Goal: Task Accomplishment & Management: Manage account settings

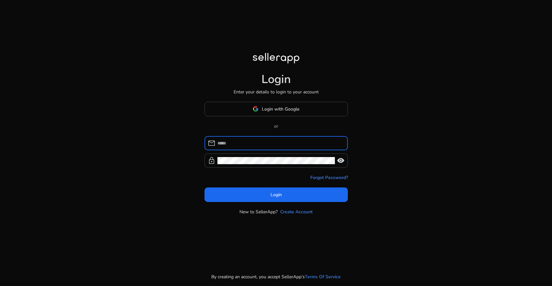
type input "**********"
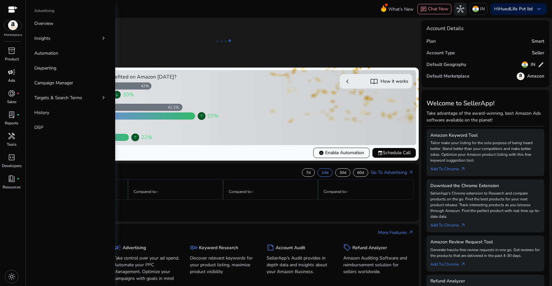
click at [14, 77] on div "campaign" at bounding box center [12, 72] width 18 height 10
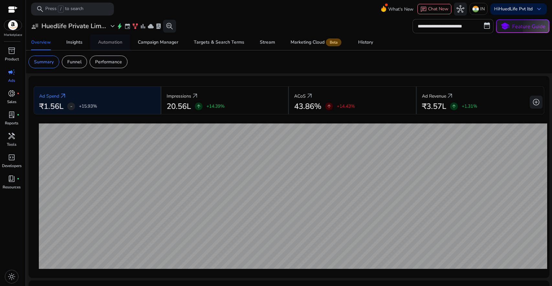
click at [113, 44] on div "Automation" at bounding box center [110, 42] width 24 height 5
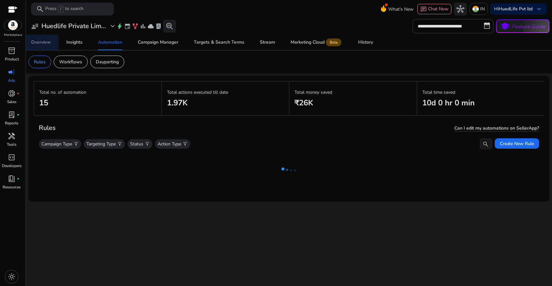
click at [44, 43] on div "Overview" at bounding box center [41, 42] width 20 height 5
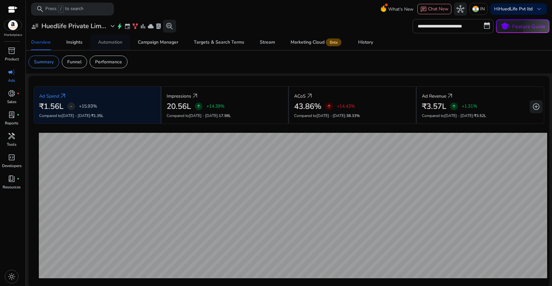
click at [112, 41] on div "Automation" at bounding box center [110, 42] width 24 height 5
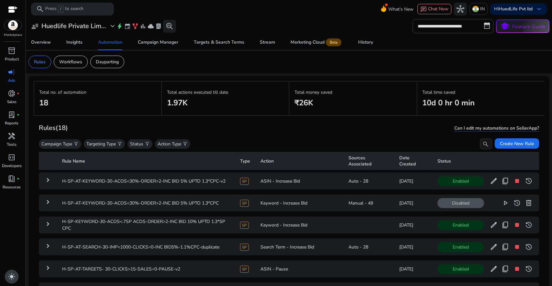
click at [13, 279] on span "light_mode" at bounding box center [12, 277] width 8 height 8
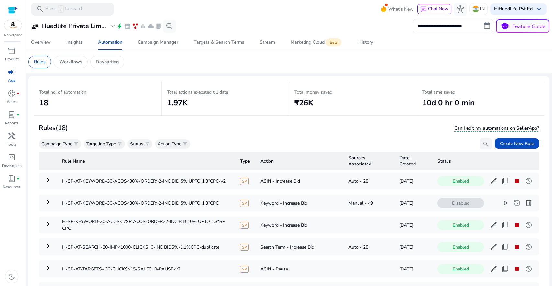
click at [299, 130] on div "Rules (18) Can I edit my automations on SellerApp?" at bounding box center [289, 128] width 500 height 11
click at [280, 131] on div "Rules (18) Can I edit my automations on SellerApp?" at bounding box center [289, 128] width 500 height 11
click at [83, 61] on div "Workflows" at bounding box center [71, 62] width 34 height 13
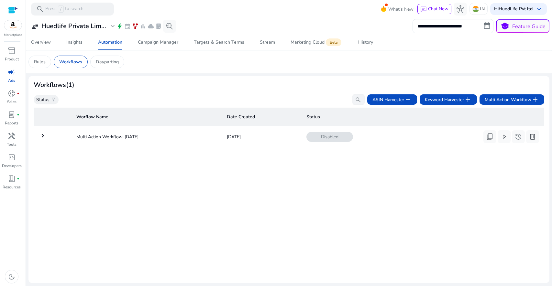
click at [42, 135] on mat-icon "keyboard_arrow_right" at bounding box center [43, 136] width 8 height 8
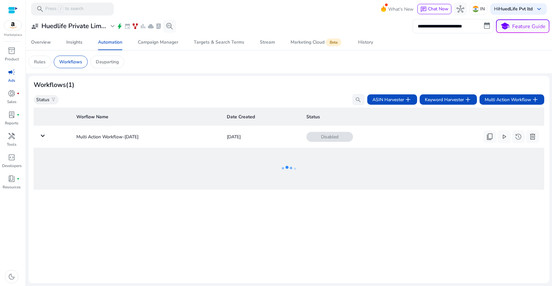
click at [246, 201] on div "Worflow Name Date Created Status keyboard_arrow_down Multi Action Workflow-Aug …" at bounding box center [289, 191] width 511 height 173
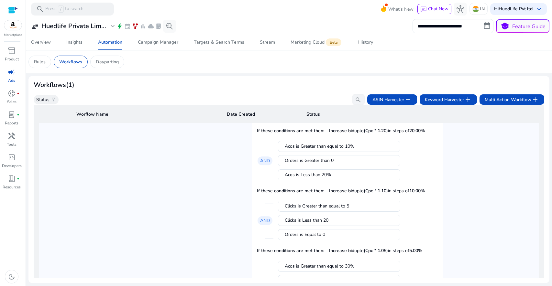
scroll to position [177, 0]
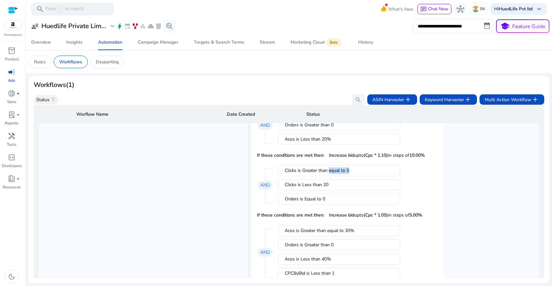
drag, startPoint x: 328, startPoint y: 169, endPoint x: 354, endPoint y: 169, distance: 26.9
click at [354, 169] on div "Clicks is Greater than equal to 5" at bounding box center [339, 171] width 109 height 6
drag, startPoint x: 312, startPoint y: 183, endPoint x: 337, endPoint y: 181, distance: 25.0
click at [337, 182] on div "Clicks is Less than 20" at bounding box center [339, 185] width 109 height 6
click at [440, 182] on mat-card "Clicks is Greater than equal to 20 Orders is Equal to 0 Clicks is Less than 30 …" at bounding box center [348, 244] width 192 height 508
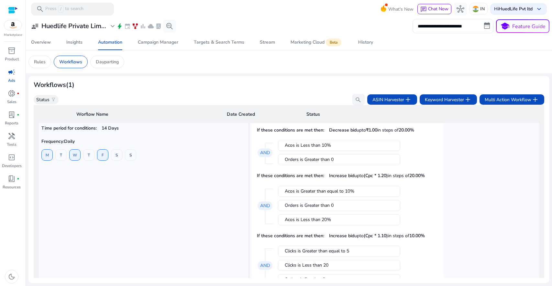
scroll to position [0, 0]
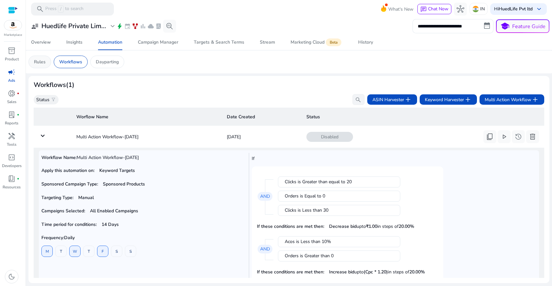
click at [41, 61] on p "Rules" at bounding box center [40, 62] width 12 height 7
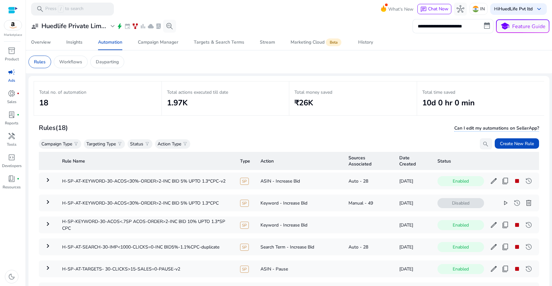
click at [250, 132] on div "Rules (18) Can I edit my automations on SellerApp?" at bounding box center [289, 128] width 500 height 11
click at [525, 8] on b "HuedLife Pvt ltd" at bounding box center [516, 9] width 34 height 6
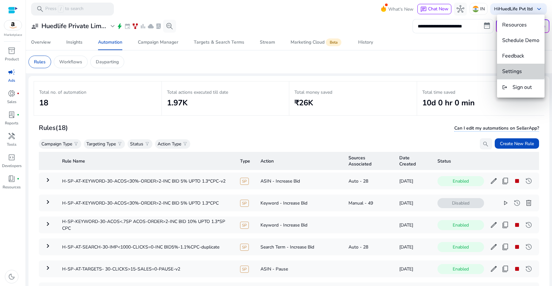
click at [516, 68] on span "Settings" at bounding box center [512, 71] width 20 height 7
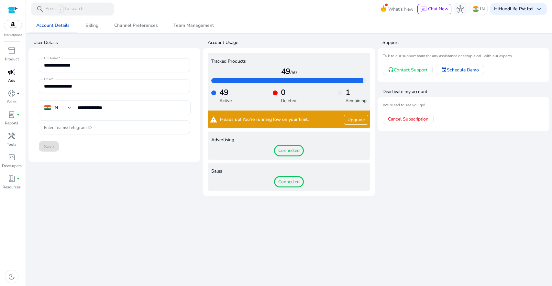
click at [12, 73] on span "campaign" at bounding box center [12, 72] width 8 height 8
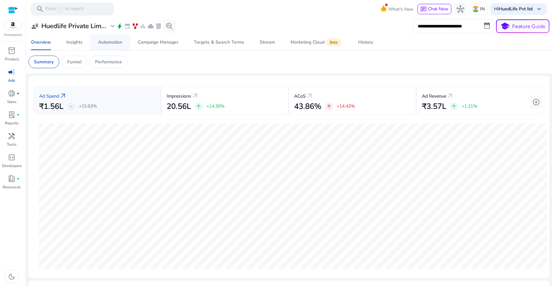
click at [117, 42] on div "Automation" at bounding box center [110, 42] width 24 height 5
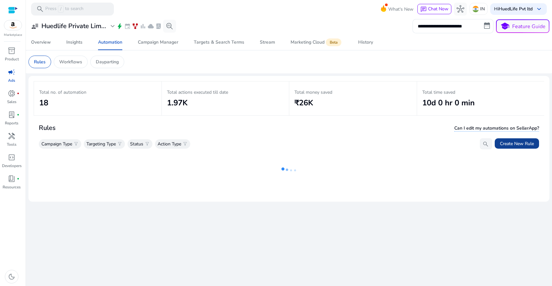
click at [530, 144] on span "Create New Rule" at bounding box center [517, 143] width 34 height 7
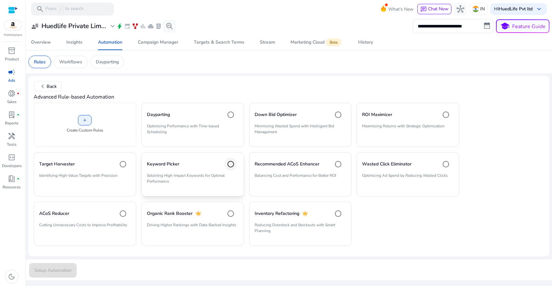
click at [224, 164] on div at bounding box center [231, 165] width 16 height 16
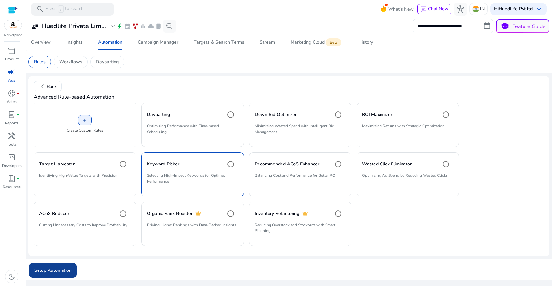
click at [56, 271] on span "Setup Automation" at bounding box center [52, 270] width 37 height 7
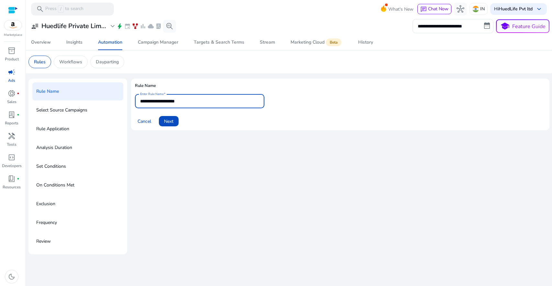
drag, startPoint x: 194, startPoint y: 100, endPoint x: 150, endPoint y: 97, distance: 44.5
click at [150, 97] on div "**********" at bounding box center [199, 101] width 119 height 14
click at [177, 123] on span at bounding box center [169, 122] width 20 height 16
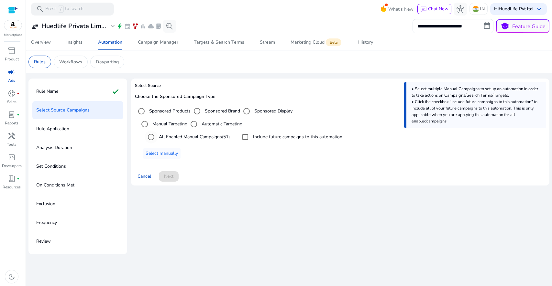
click at [183, 138] on label "All Enabled Manual Campaigns (51)" at bounding box center [194, 137] width 72 height 7
click at [279, 138] on label "Include future campaigns to this automation" at bounding box center [297, 137] width 91 height 7
click at [216, 113] on label "Sponsored Brand" at bounding box center [222, 111] width 37 height 7
click at [253, 110] on div "Select targeting option" at bounding box center [247, 112] width 16 height 16
click at [181, 114] on label "Sponsored Products" at bounding box center [169, 111] width 43 height 7
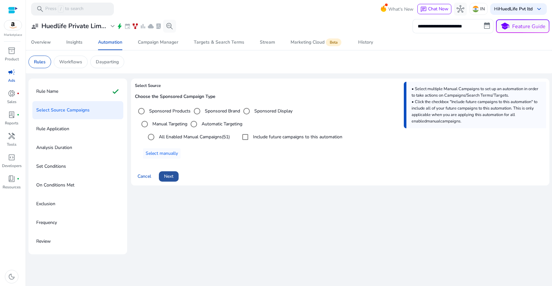
click at [168, 176] on span "Next" at bounding box center [168, 176] width 9 height 7
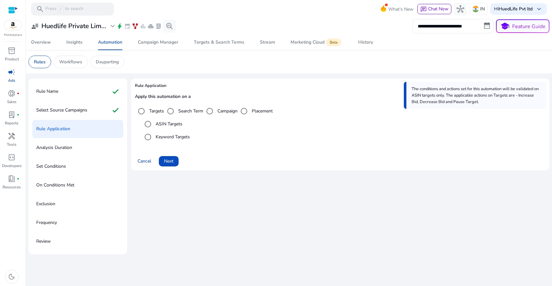
click at [172, 136] on label "Keyword Targets" at bounding box center [172, 137] width 36 height 7
click at [170, 163] on span "Next" at bounding box center [168, 161] width 9 height 7
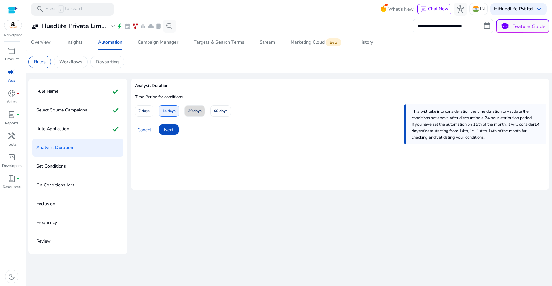
click at [196, 112] on span "30 days" at bounding box center [195, 111] width 14 height 11
click at [171, 129] on span "Next" at bounding box center [168, 130] width 9 height 7
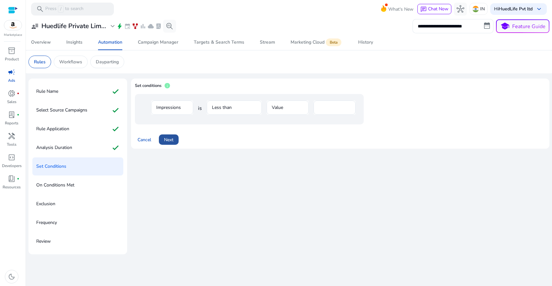
click at [175, 142] on span at bounding box center [169, 140] width 20 height 16
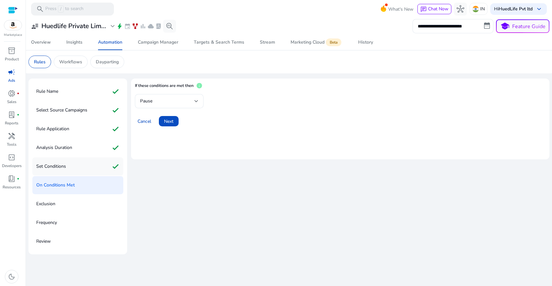
click at [89, 165] on div "Set Conditions check" at bounding box center [77, 167] width 91 height 18
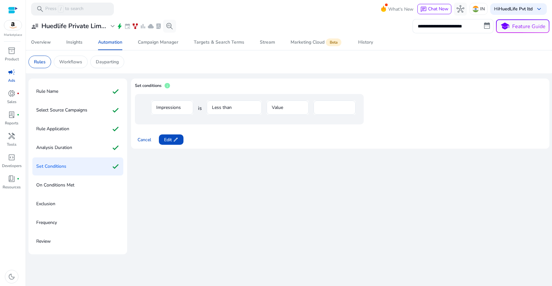
click at [69, 181] on p "On Conditions Met" at bounding box center [55, 185] width 38 height 10
click at [69, 184] on p "On Conditions Met" at bounding box center [55, 185] width 38 height 10
click at [274, 126] on div "Impressions is Less than Value ****" at bounding box center [340, 110] width 411 height 33
click at [168, 142] on span "Edit edit" at bounding box center [171, 140] width 14 height 7
click at [168, 142] on span "Next" at bounding box center [168, 140] width 9 height 7
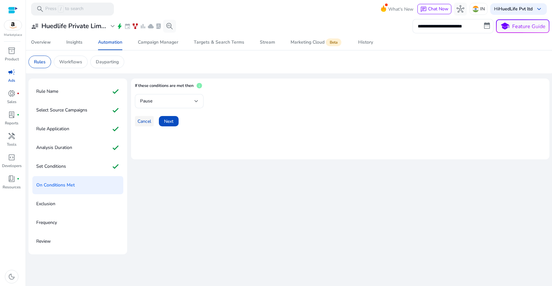
click at [147, 123] on span "Cancel" at bounding box center [145, 121] width 14 height 7
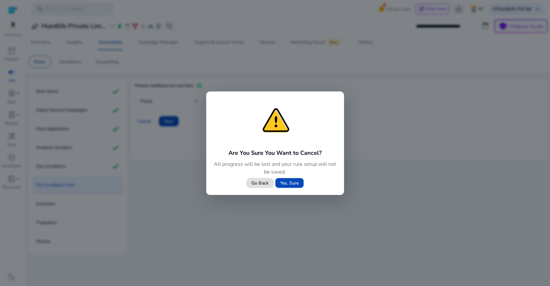
click at [290, 181] on span "Yes, Sure" at bounding box center [289, 183] width 18 height 7
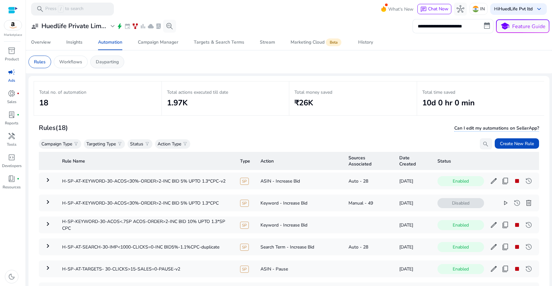
click at [106, 63] on p "Dayparting" at bounding box center [107, 62] width 23 height 7
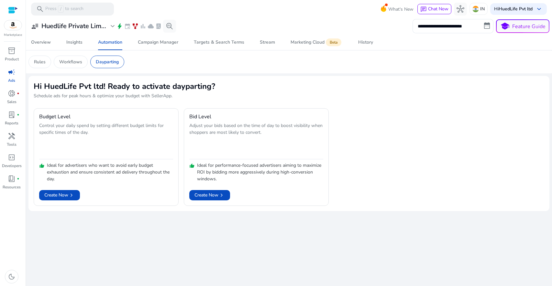
click at [279, 82] on h2 "Hi HuedLife Pvt ltd! Ready to activate dayparting?" at bounding box center [289, 86] width 511 height 10
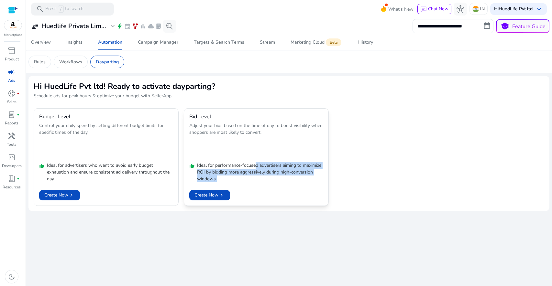
drag, startPoint x: 255, startPoint y: 164, endPoint x: 308, endPoint y: 180, distance: 55.7
click at [308, 180] on p "Ideal for performance-focused advertisers aiming to maximize ROI by bidding mor…" at bounding box center [260, 172] width 126 height 20
click at [213, 193] on span "Create Now chevron_right" at bounding box center [210, 195] width 30 height 7
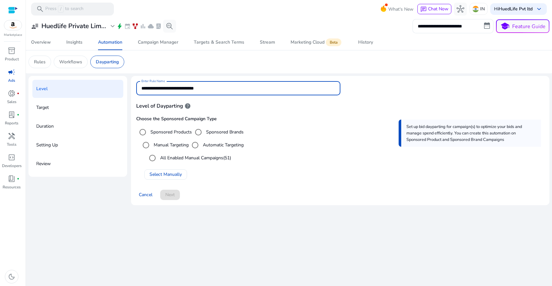
click at [225, 88] on input "**********" at bounding box center [238, 88] width 194 height 7
click at [203, 157] on label "All Enabled Manual Campaigns (51)" at bounding box center [195, 158] width 72 height 7
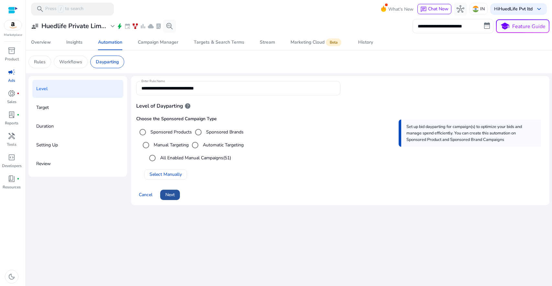
click at [171, 194] on span "Next" at bounding box center [169, 195] width 9 height 7
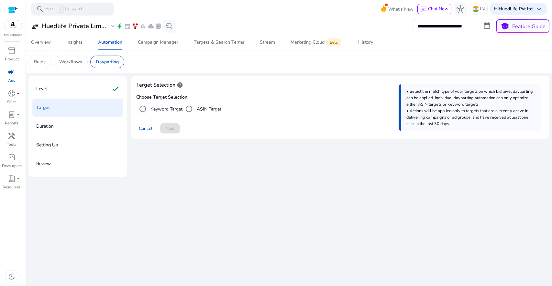
click at [166, 110] on label "Keyword Target" at bounding box center [165, 109] width 33 height 7
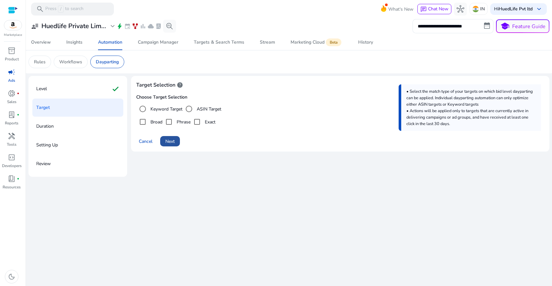
click at [172, 140] on span "Next" at bounding box center [169, 141] width 9 height 7
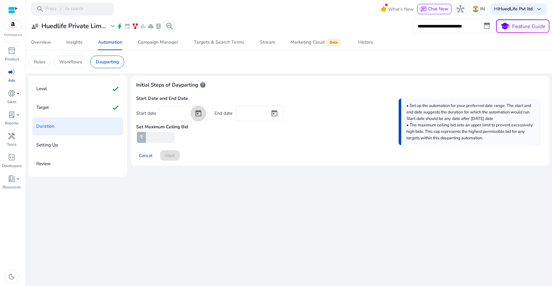
click at [197, 113] on span "Open calendar" at bounding box center [199, 114] width 16 height 16
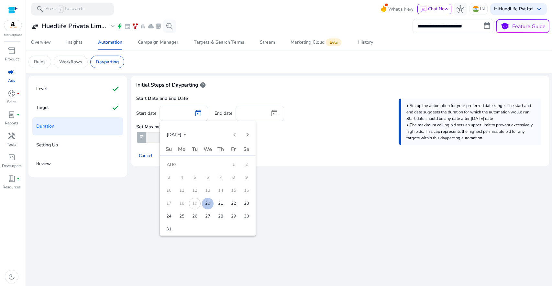
click at [208, 206] on span "20" at bounding box center [208, 204] width 12 height 12
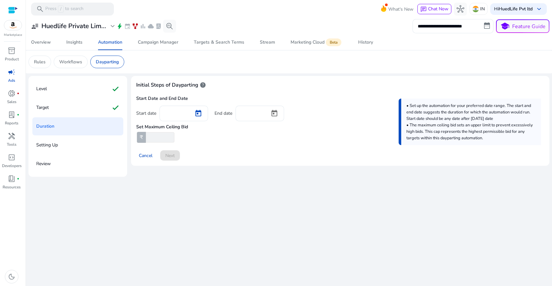
type input "*********"
click at [274, 114] on span "Open calendar" at bounding box center [275, 114] width 16 height 16
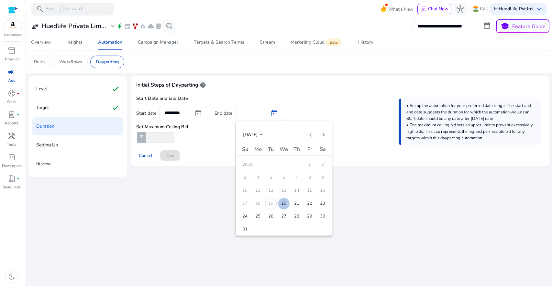
click at [247, 227] on span "31" at bounding box center [245, 230] width 12 height 12
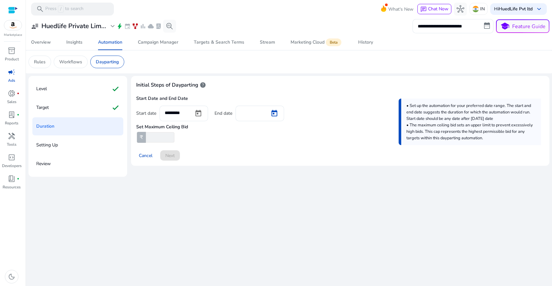
type input "*********"
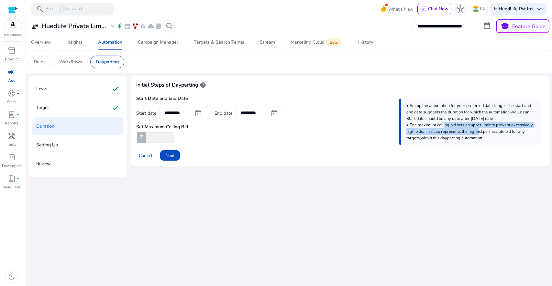
drag, startPoint x: 443, startPoint y: 126, endPoint x: 478, endPoint y: 130, distance: 35.2
click at [478, 130] on span "• The maximum ceiling bid sets an upper limit to prevent excessively high bids.…" at bounding box center [470, 131] width 127 height 19
click at [493, 137] on div "• Set up the automation for your preferred date range. The start and end date s…" at bounding box center [470, 122] width 142 height 47
type input "**"
click at [172, 135] on input "**" at bounding box center [160, 137] width 30 height 10
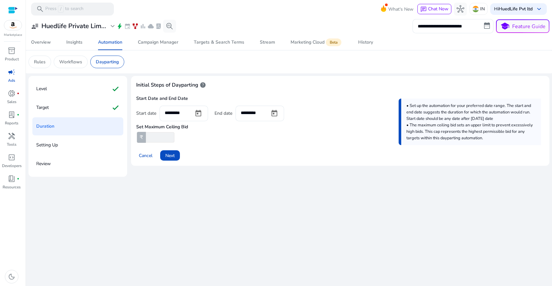
drag, startPoint x: 157, startPoint y: 137, endPoint x: 140, endPoint y: 137, distance: 16.8
click at [140, 137] on div "₹ **" at bounding box center [155, 137] width 39 height 10
click at [213, 136] on div "Set Maximum Ceiling Bid ₹ **" at bounding box center [340, 131] width 408 height 21
click at [75, 61] on p "Workflows" at bounding box center [70, 62] width 23 height 7
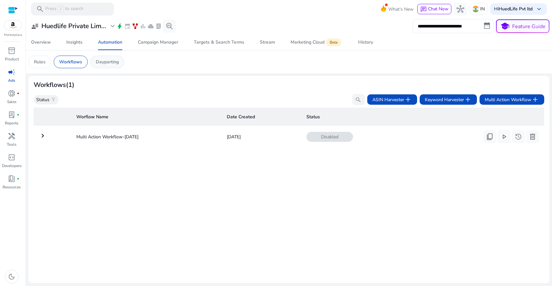
click at [104, 60] on p "Dayparting" at bounding box center [107, 62] width 23 height 7
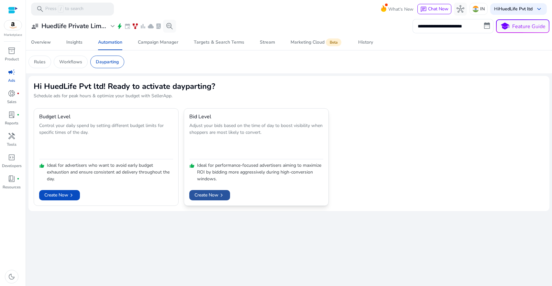
click at [219, 196] on span "chevron_right" at bounding box center [221, 195] width 6 height 6
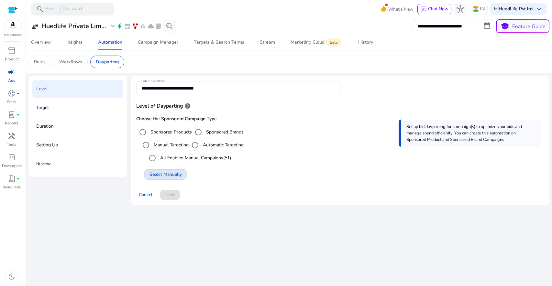
click at [168, 175] on span "Select Manually" at bounding box center [166, 174] width 32 height 7
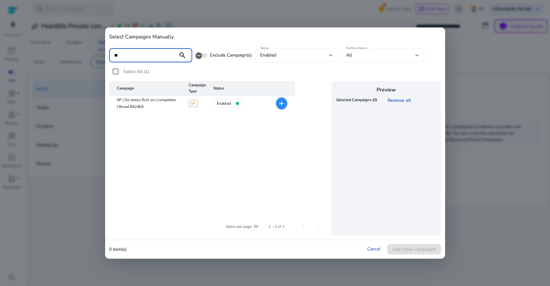
type input "*"
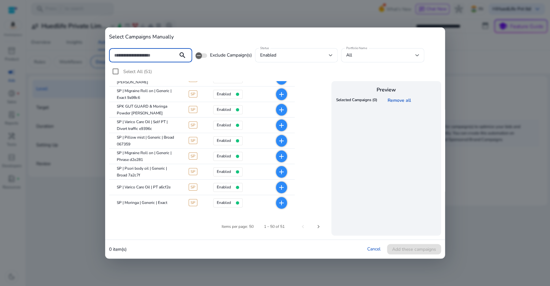
scroll to position [663, 0]
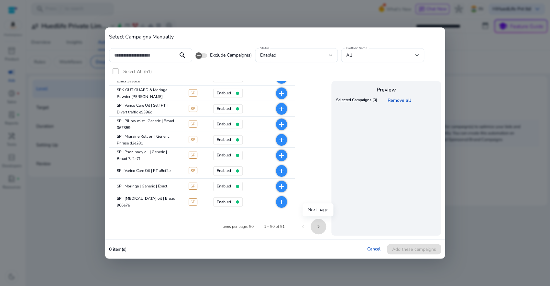
click at [317, 226] on span "Next page" at bounding box center [319, 227] width 16 height 16
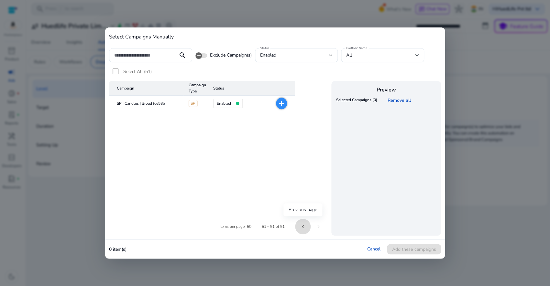
click at [301, 227] on span "Previous page" at bounding box center [303, 227] width 16 height 16
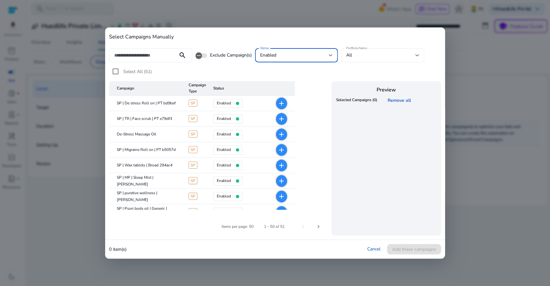
click at [313, 57] on div "enabled" at bounding box center [294, 55] width 69 height 7
click at [373, 57] on div at bounding box center [275, 143] width 550 height 286
click at [376, 56] on div "All" at bounding box center [380, 55] width 69 height 7
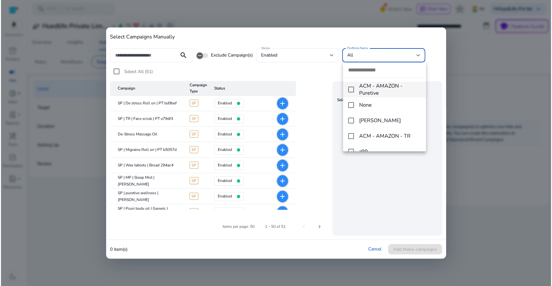
scroll to position [38, 0]
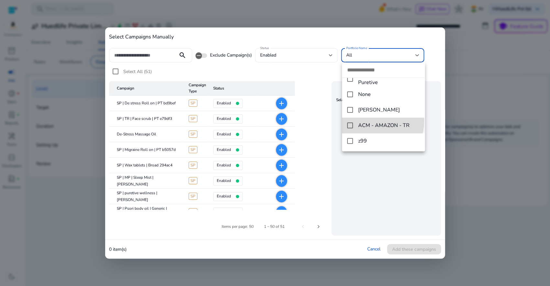
click at [371, 121] on mat-option "ACM - AMAZON - TR" at bounding box center [383, 126] width 83 height 16
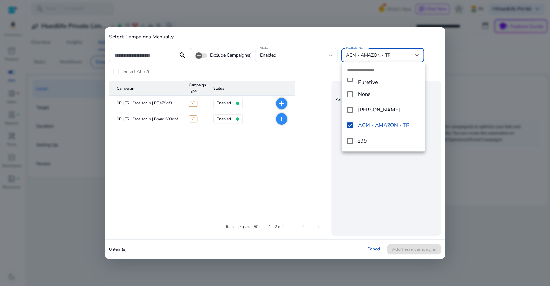
click at [316, 66] on div at bounding box center [275, 143] width 550 height 286
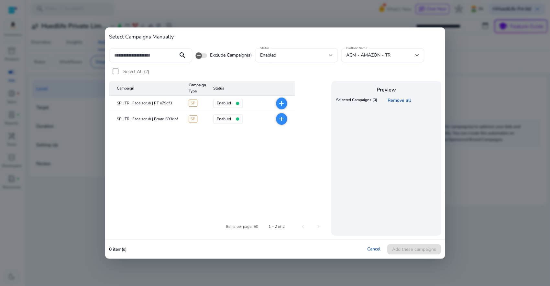
click at [469, 110] on div at bounding box center [275, 143] width 550 height 286
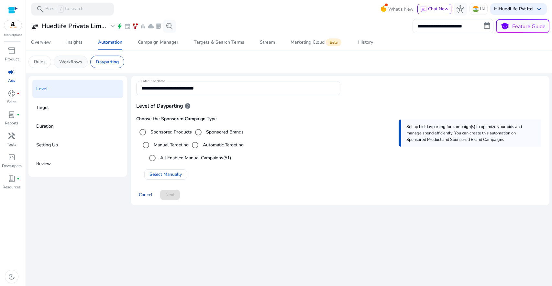
click at [75, 66] on div "Workflows" at bounding box center [71, 62] width 34 height 13
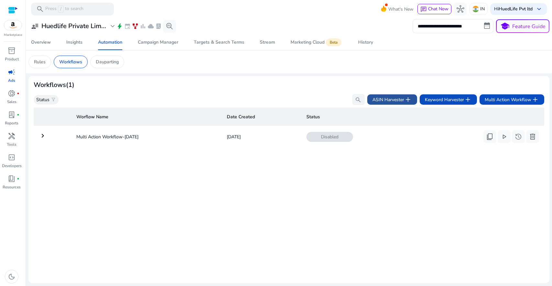
click at [406, 100] on span "add" at bounding box center [408, 100] width 8 height 8
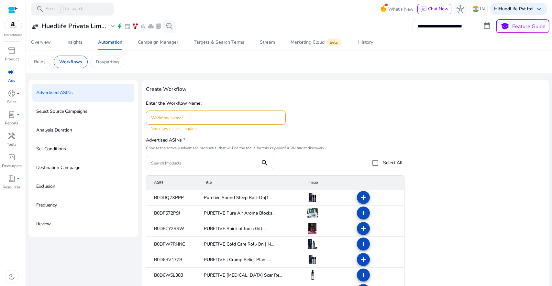
click at [75, 112] on p "Select Source Campaigns" at bounding box center [61, 111] width 51 height 10
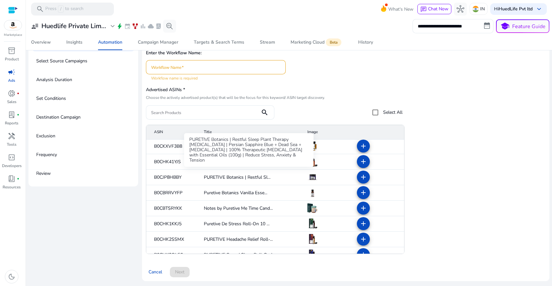
scroll to position [1082, 0]
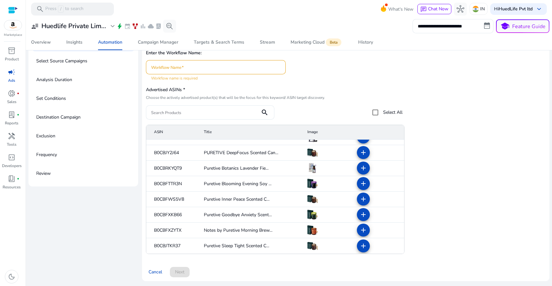
click at [425, 158] on div at bounding box center [474, 189] width 129 height 129
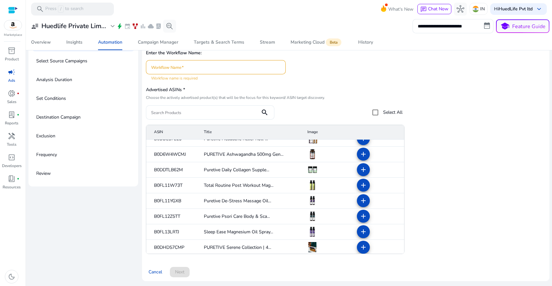
scroll to position [257, 0]
click at [11, 51] on span "inventory_2" at bounding box center [12, 51] width 8 height 8
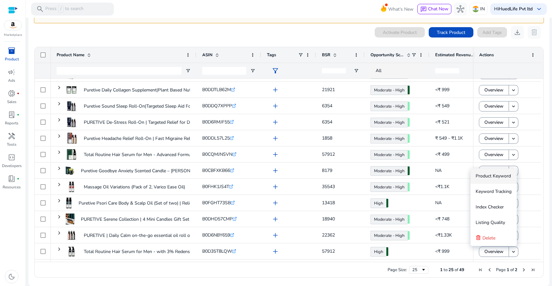
scroll to position [63, 0]
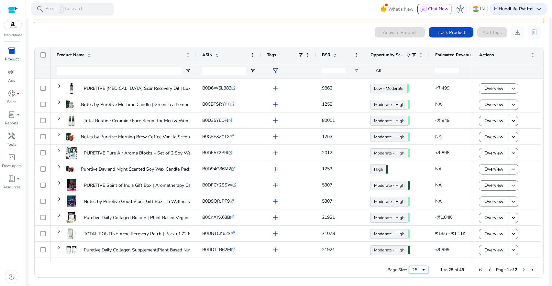
click at [423, 268] on span "Page Size" at bounding box center [423, 270] width 5 height 5
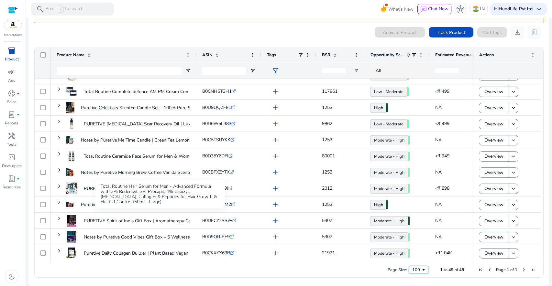
scroll to position [0, 0]
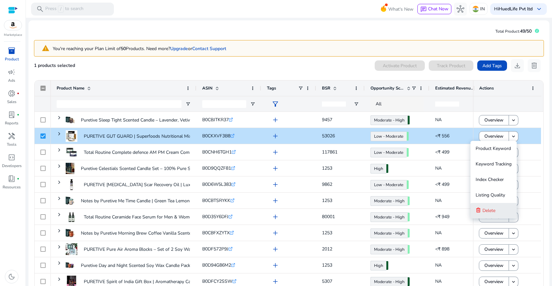
click at [493, 210] on span "Delete" at bounding box center [489, 211] width 13 height 6
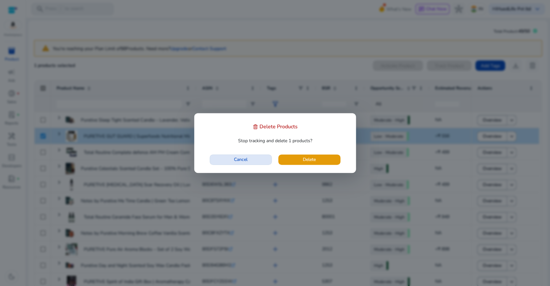
click at [243, 160] on span "Cancel" at bounding box center [241, 159] width 14 height 7
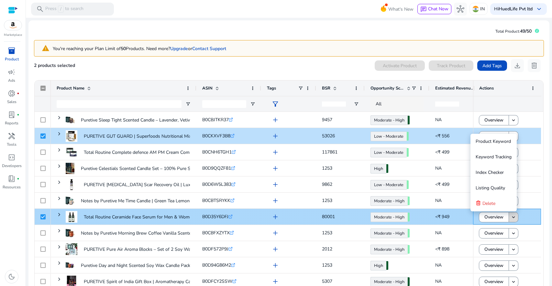
click at [515, 217] on mat-icon "keyboard_arrow_down" at bounding box center [514, 218] width 6 height 6
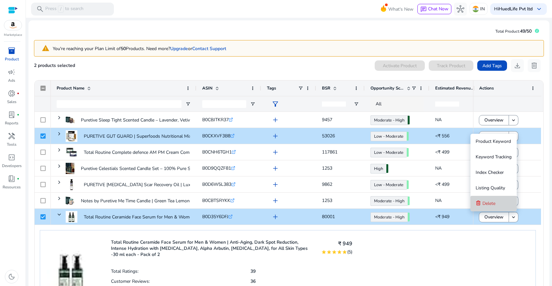
click at [493, 205] on span "Delete" at bounding box center [489, 204] width 13 height 6
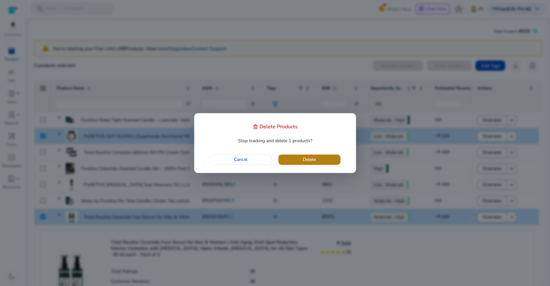
click at [304, 161] on span "Delete" at bounding box center [309, 159] width 13 height 7
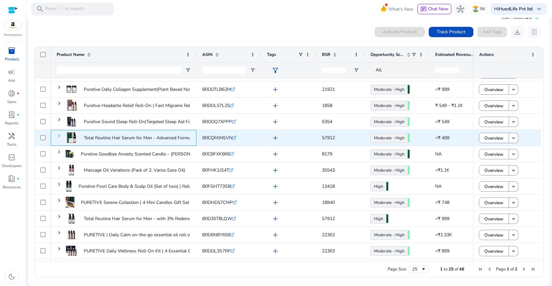
click at [60, 136] on span at bounding box center [59, 135] width 5 height 5
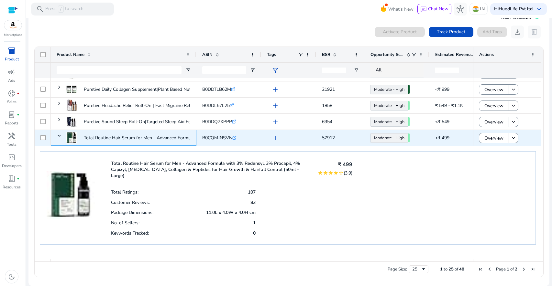
click at [60, 136] on span at bounding box center [59, 135] width 5 height 5
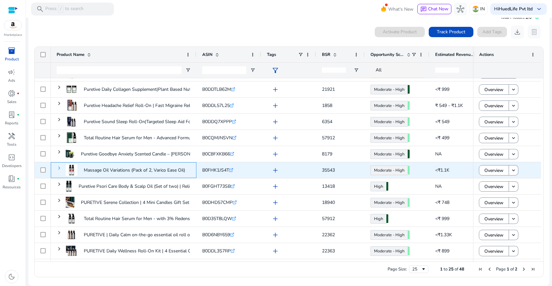
click at [59, 168] on span at bounding box center [59, 168] width 5 height 5
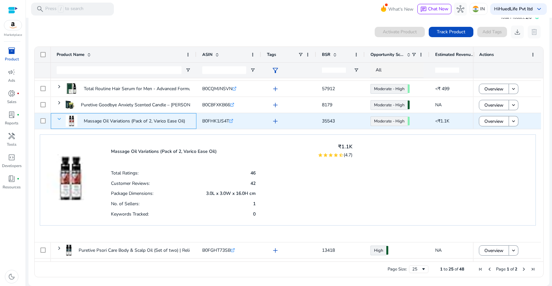
click at [60, 119] on span at bounding box center [59, 119] width 5 height 5
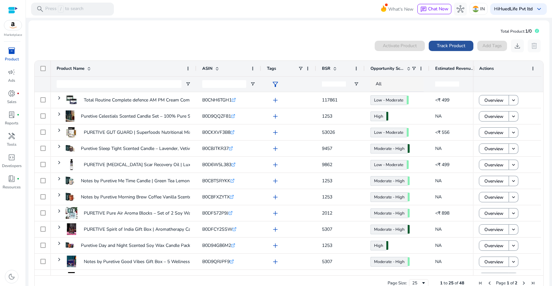
click at [439, 46] on span "Track Product" at bounding box center [451, 45] width 28 height 7
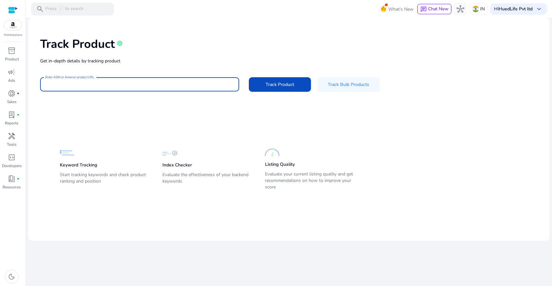
click at [98, 84] on input "Enter ASIN or Amazon product URL" at bounding box center [139, 84] width 189 height 7
paste input "**********"
type input "**********"
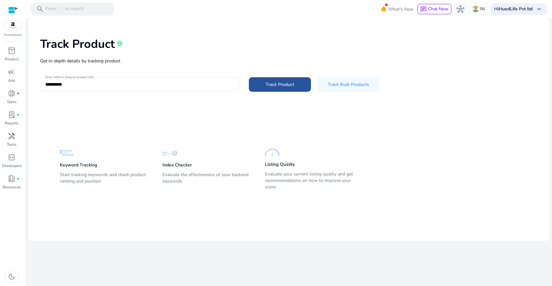
click at [272, 84] on span "Track Product" at bounding box center [280, 84] width 28 height 7
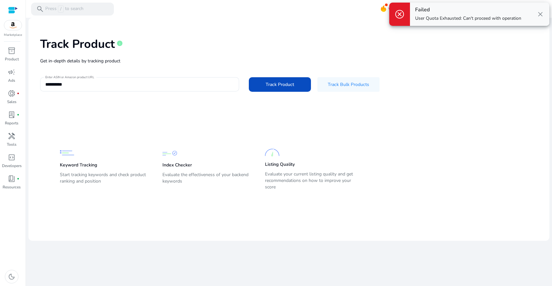
click at [542, 14] on span "close" at bounding box center [541, 14] width 8 height 8
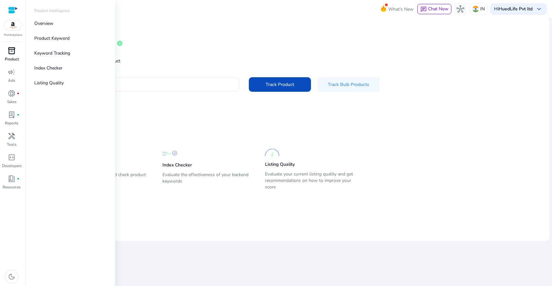
click at [13, 52] on span "inventory_2" at bounding box center [12, 51] width 8 height 8
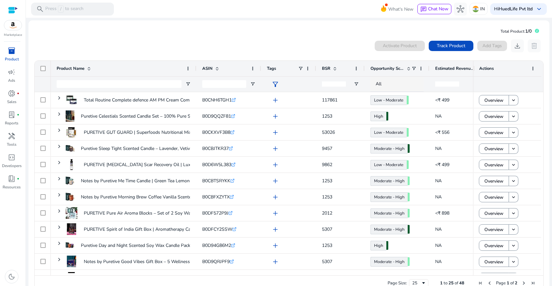
click at [14, 10] on div at bounding box center [13, 9] width 10 height 7
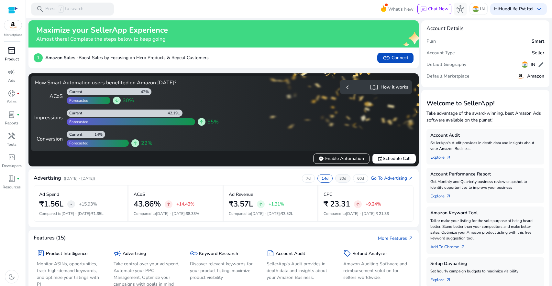
click at [341, 178] on p "30d" at bounding box center [343, 178] width 7 height 5
click at [359, 178] on p "60d" at bounding box center [360, 178] width 7 height 5
click at [265, 177] on div "Advertising (Jun 20, 2025 - Aug 18, 2025) 7d 14d 30d 60d Go To Advertising arro…" at bounding box center [224, 179] width 380 height 11
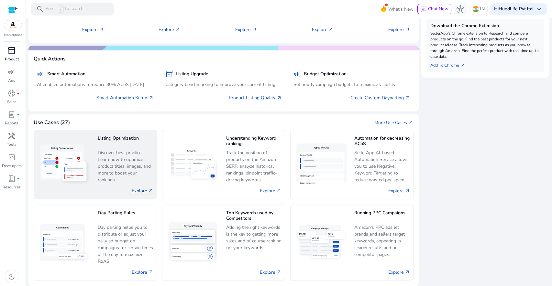
click at [135, 188] on link "Explore arrow_outward" at bounding box center [143, 191] width 22 height 7
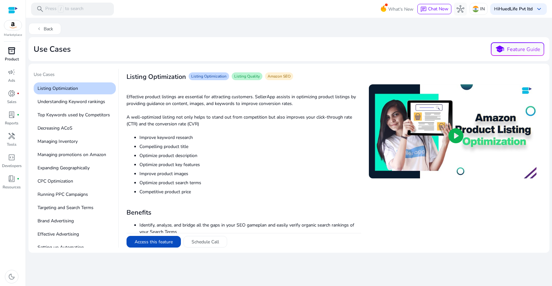
click at [14, 51] on span "inventory_2" at bounding box center [12, 51] width 8 height 8
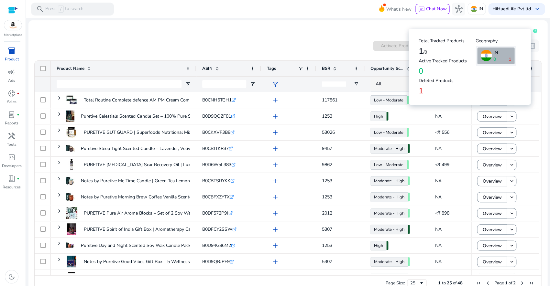
click at [533, 30] on icon at bounding box center [535, 31] width 4 height 4
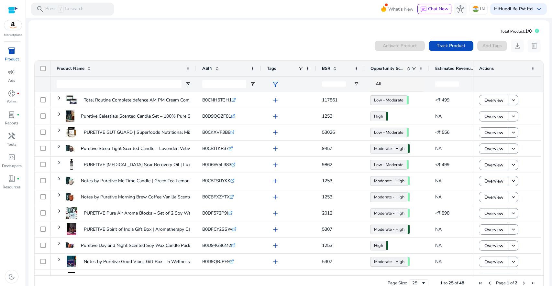
click at [165, 39] on div "0 products selected Activate Product Track Product Add Tags download delete" at bounding box center [289, 45] width 510 height 13
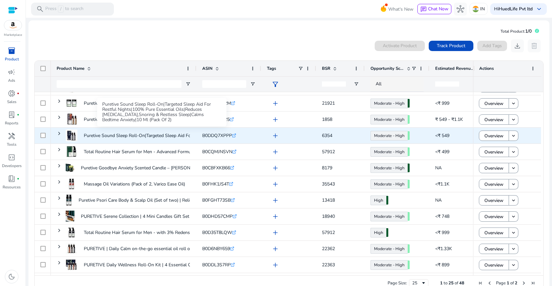
scroll to position [14, 0]
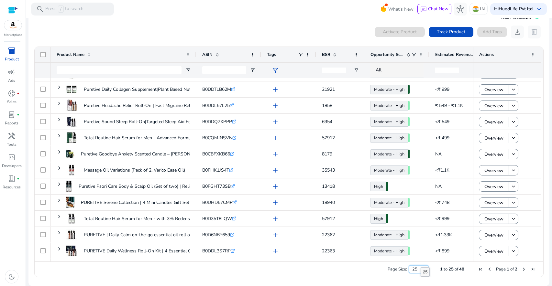
click at [421, 270] on span "Page Size" at bounding box center [423, 269] width 5 height 5
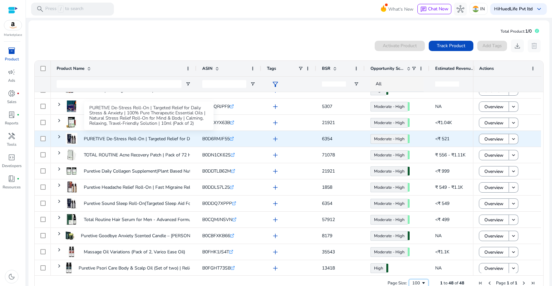
scroll to position [165, 0]
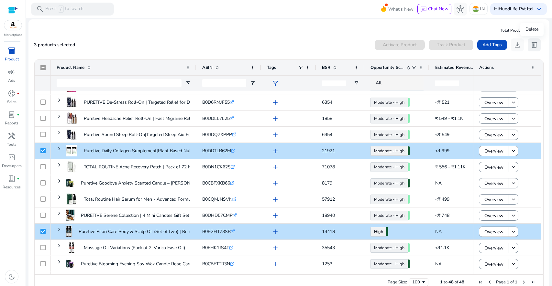
click at [533, 45] on span "delete" at bounding box center [534, 45] width 8 height 8
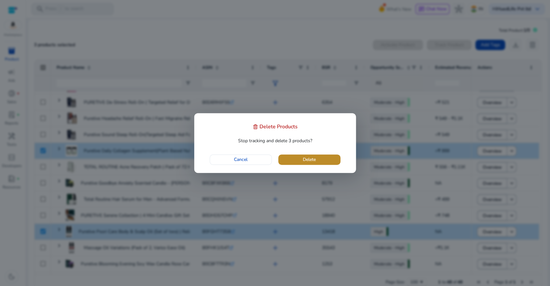
click at [323, 159] on span "button" at bounding box center [309, 160] width 62 height 16
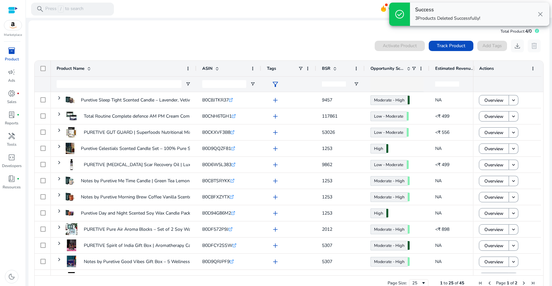
click at [314, 39] on div "0 products selected Activate Product Track Product Add Tags download delete 1 t…" at bounding box center [289, 166] width 511 height 259
click at [455, 47] on span "Track Product" at bounding box center [451, 45] width 28 height 7
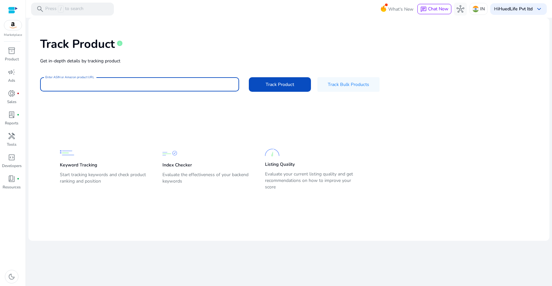
click at [83, 83] on input "Enter ASIN or Amazon product URL" at bounding box center [139, 84] width 189 height 7
paste input "**********"
type input "**********"
click at [298, 84] on span at bounding box center [280, 85] width 62 height 16
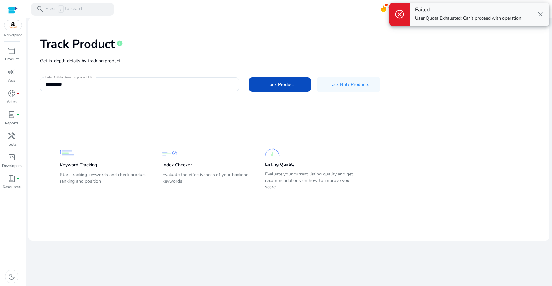
click at [541, 14] on span "close" at bounding box center [541, 14] width 8 height 8
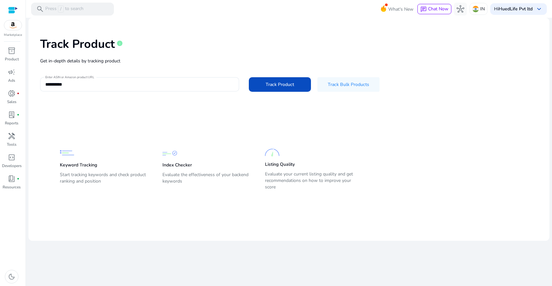
click at [440, 128] on app-static-section-before-action "Keyword Tracking Start tracking keywords and check product ranking and position…" at bounding box center [284, 157] width 449 height 72
click at [12, 51] on span "inventory_2" at bounding box center [12, 51] width 8 height 8
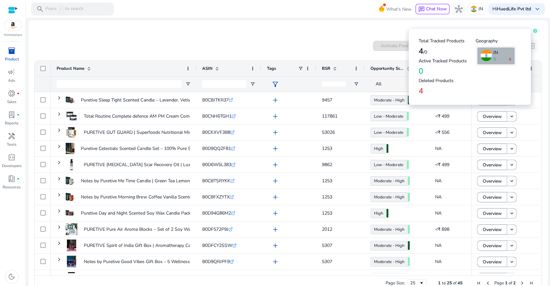
click at [534, 32] on icon at bounding box center [535, 31] width 4 height 4
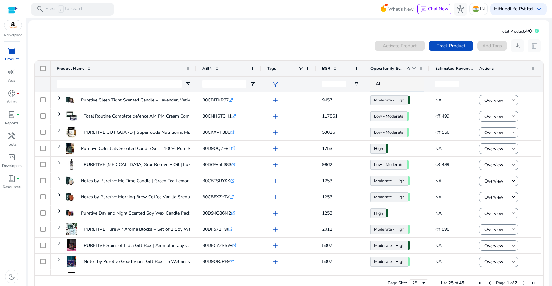
click at [253, 39] on div "0 products selected Activate Product Track Product Add Tags download delete" at bounding box center [289, 45] width 510 height 13
click at [405, 44] on div "Activate Product" at bounding box center [400, 46] width 50 height 10
click at [6, 53] on div "inventory_2" at bounding box center [12, 51] width 18 height 10
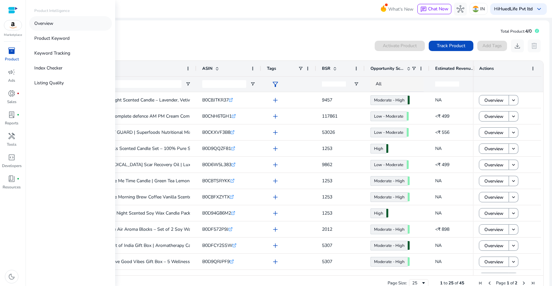
click at [51, 25] on p "Overview" at bounding box center [43, 23] width 19 height 7
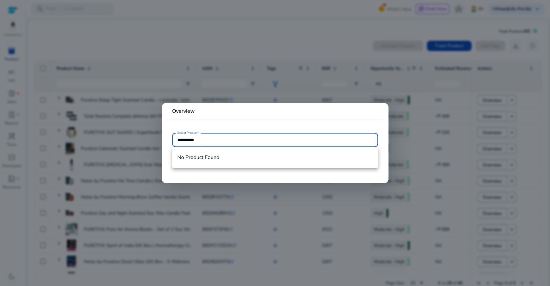
type input "**********"
click at [237, 122] on mat-card "**********" at bounding box center [275, 143] width 227 height 80
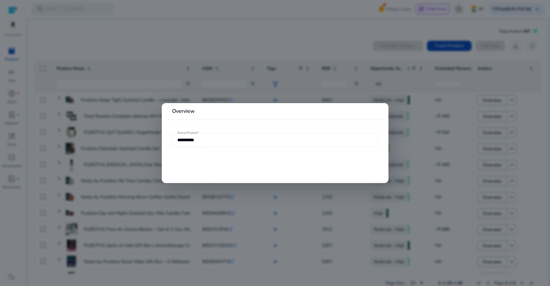
click at [188, 44] on div at bounding box center [275, 143] width 550 height 286
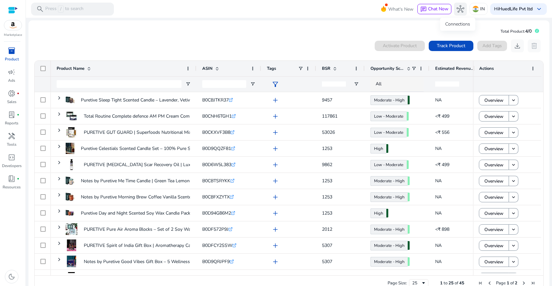
click at [460, 9] on span "hub" at bounding box center [461, 9] width 8 height 8
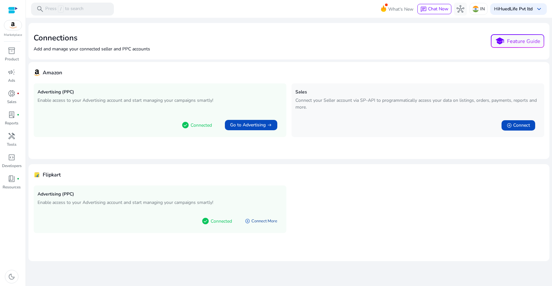
click at [264, 223] on link "add_circle Connect More" at bounding box center [261, 222] width 43 height 12
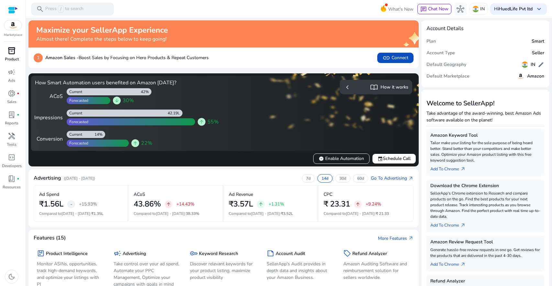
click at [15, 53] on span "inventory_2" at bounding box center [12, 51] width 8 height 8
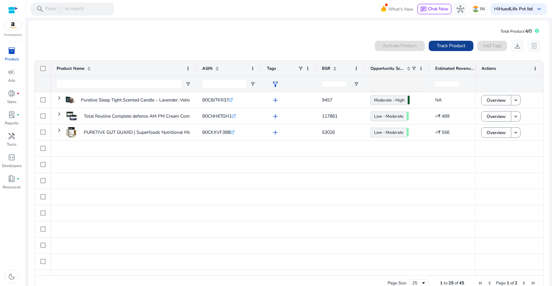
click at [445, 45] on span "Track Product" at bounding box center [451, 45] width 28 height 7
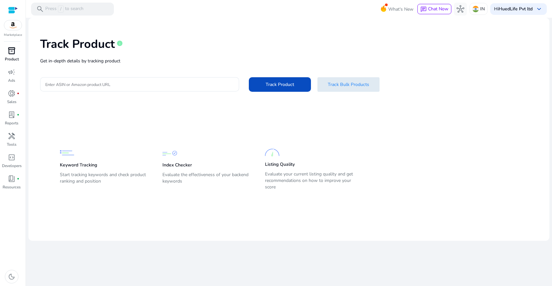
click at [377, 85] on span at bounding box center [349, 85] width 62 height 16
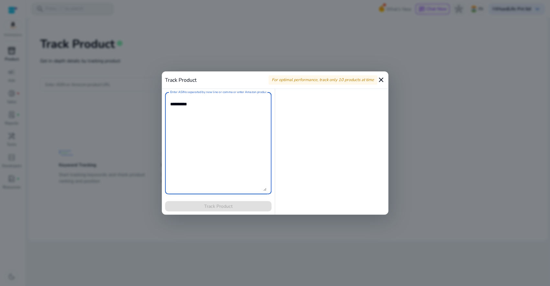
paste textarea "**********"
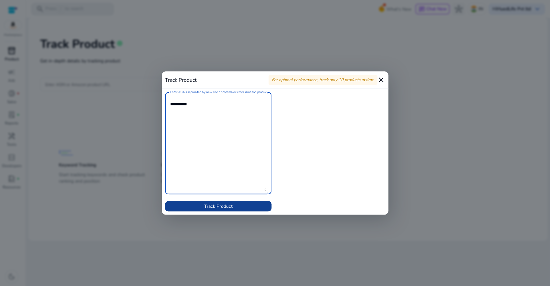
type textarea "**********"
click at [249, 206] on span at bounding box center [218, 207] width 106 height 16
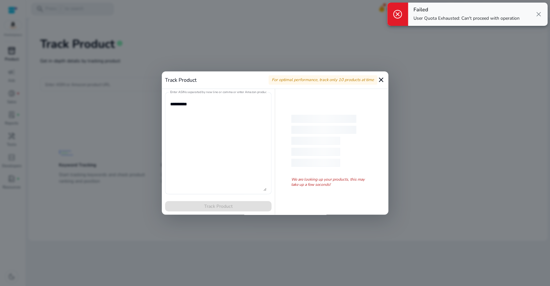
click at [537, 15] on span "close" at bounding box center [539, 14] width 8 height 8
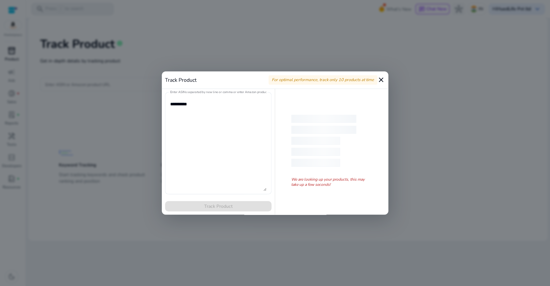
click at [383, 79] on mat-icon "close" at bounding box center [381, 80] width 8 height 8
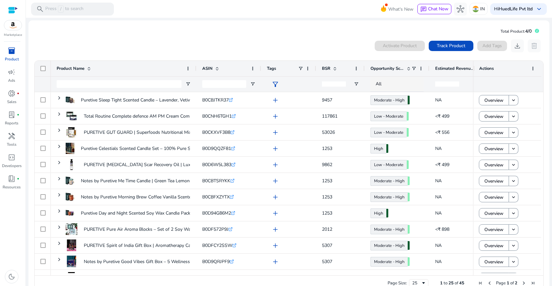
click at [488, 69] on span "Actions" at bounding box center [486, 69] width 15 height 6
click at [530, 68] on span at bounding box center [532, 68] width 5 height 5
click at [503, 103] on span "Autosize All Columns" at bounding box center [508, 105] width 49 height 10
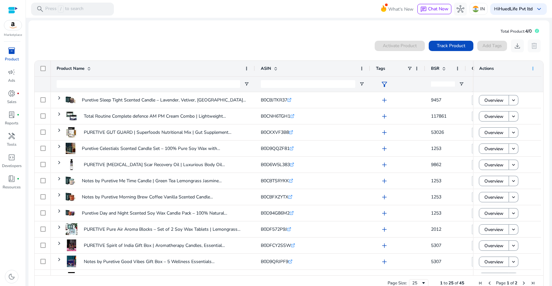
click at [530, 67] on span at bounding box center [532, 68] width 5 height 5
click at [507, 96] on span "Autosize This Column" at bounding box center [508, 94] width 49 height 10
click at [12, 49] on span "inventory_2" at bounding box center [12, 51] width 8 height 8
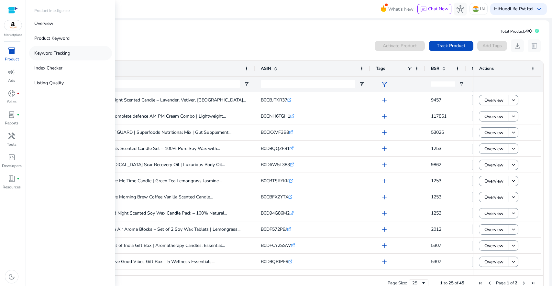
click at [58, 55] on p "Keyword Tracking" at bounding box center [52, 53] width 36 height 7
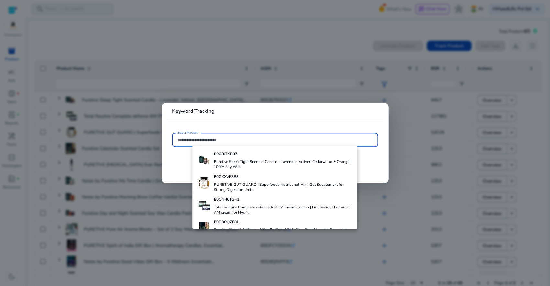
click at [69, 41] on div at bounding box center [275, 143] width 550 height 286
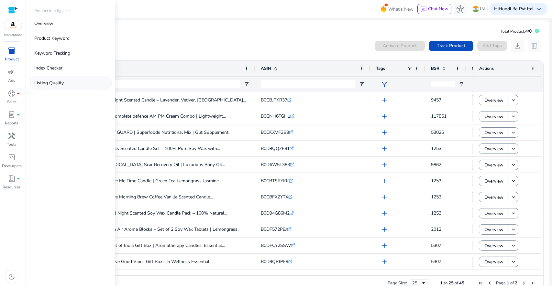
click at [55, 81] on p "Listing Quality" at bounding box center [48, 83] width 29 height 7
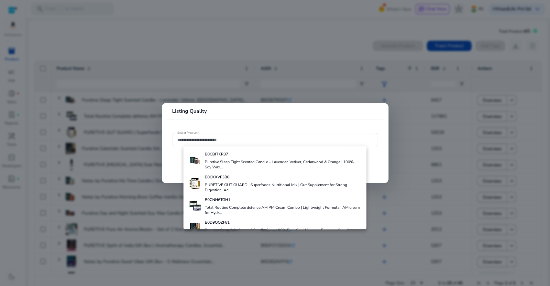
click at [201, 39] on div at bounding box center [275, 143] width 550 height 286
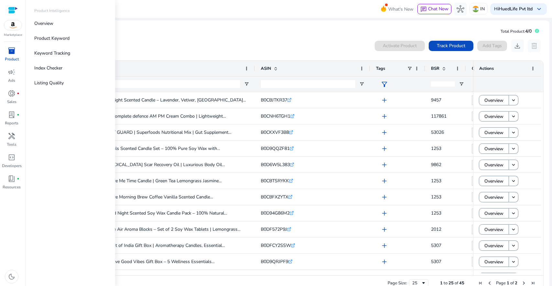
click at [14, 52] on span "inventory_2" at bounding box center [12, 51] width 8 height 8
click at [49, 24] on p "Overview" at bounding box center [43, 23] width 19 height 7
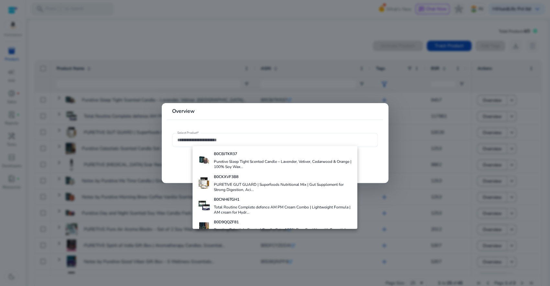
click at [252, 38] on div at bounding box center [275, 143] width 550 height 286
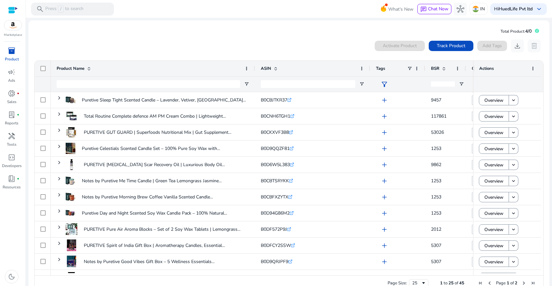
click at [251, 39] on div "0 products selected Activate Product Track Product Add Tags download delete Pre…" at bounding box center [289, 166] width 511 height 259
click at [454, 44] on span "Track Product" at bounding box center [451, 45] width 28 height 7
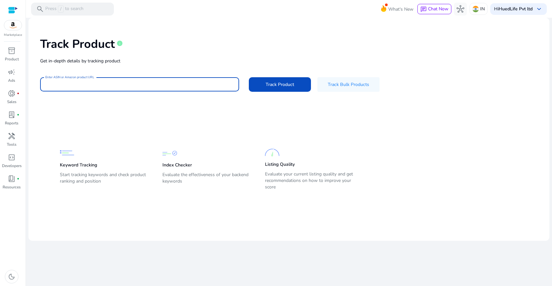
click at [113, 83] on input "Enter ASIN or Amazon product URL" at bounding box center [139, 84] width 189 height 7
paste input "**********"
type input "**********"
click at [270, 87] on span at bounding box center [280, 85] width 62 height 16
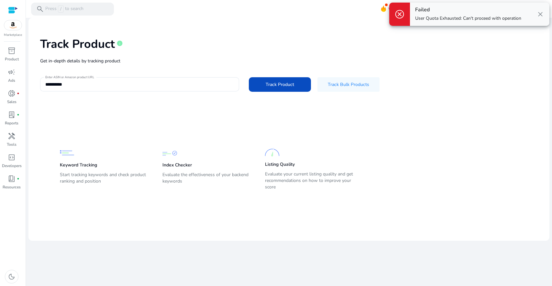
click at [505, 14] on div "Failed User Quota Exhausted: Can't proceed with operation" at bounding box center [468, 14] width 106 height 15
click at [501, 18] on p "User Quota Exhausted: Can't proceed with operation" at bounding box center [468, 18] width 106 height 6
click at [542, 15] on span "close" at bounding box center [541, 14] width 8 height 8
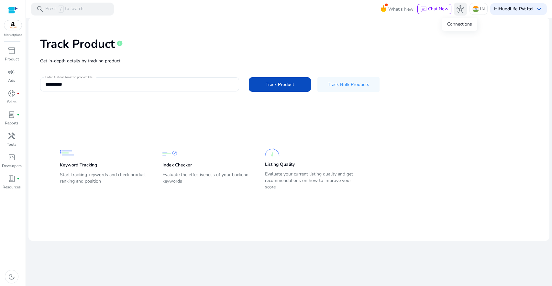
click at [463, 11] on span "hub" at bounding box center [461, 9] width 8 height 8
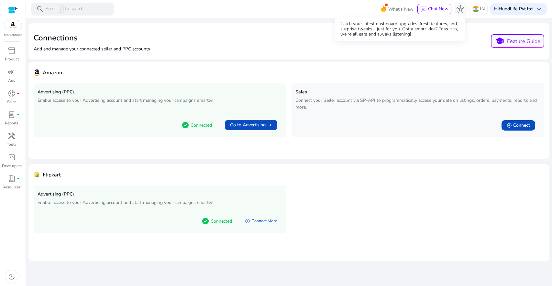
click at [398, 12] on span "What's New" at bounding box center [400, 9] width 25 height 11
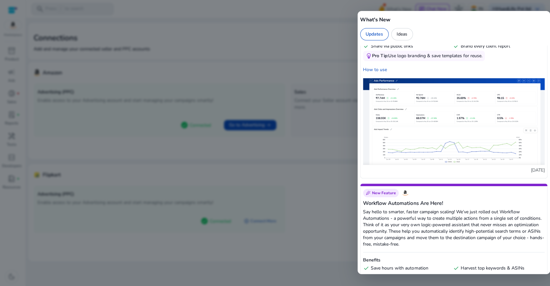
scroll to position [612, 0]
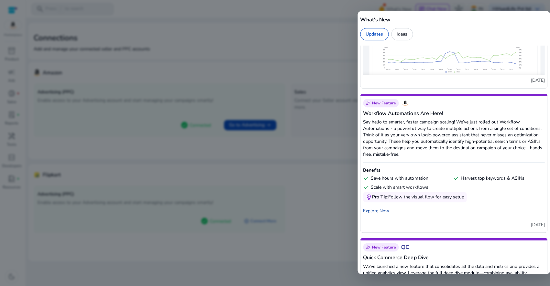
click at [379, 215] on div "Explore Now" at bounding box center [454, 211] width 182 height 7
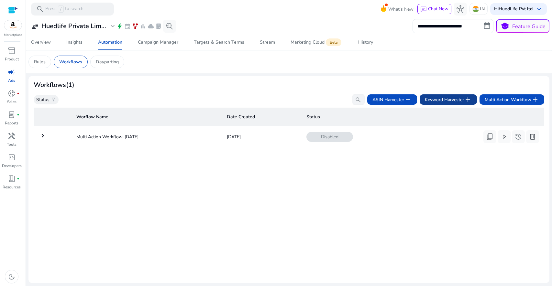
click at [458, 96] on span "Keyword Harvester add" at bounding box center [448, 100] width 47 height 8
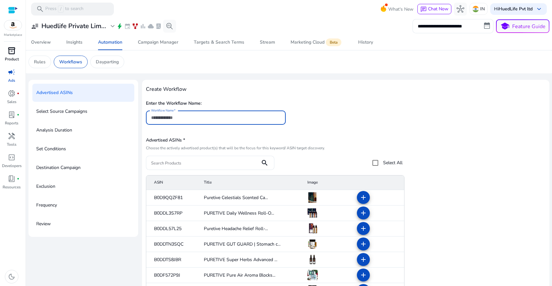
click at [15, 52] on div "inventory_2" at bounding box center [12, 51] width 18 height 10
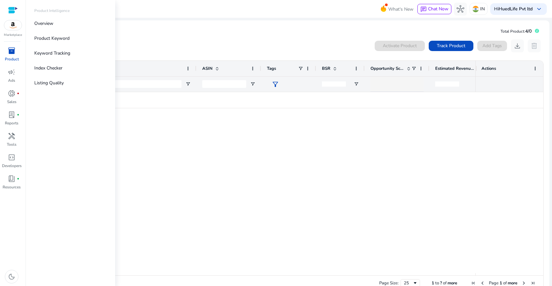
click at [14, 27] on img at bounding box center [12, 25] width 17 height 10
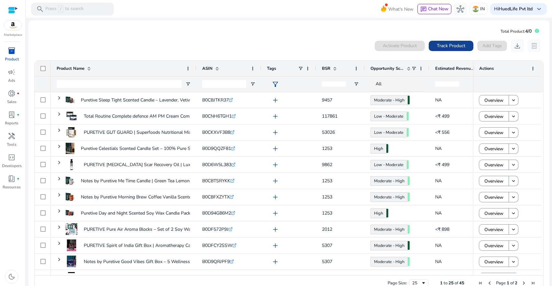
click at [445, 45] on span "Track Product" at bounding box center [451, 45] width 28 height 7
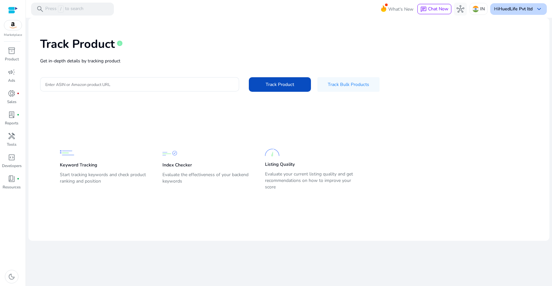
click at [517, 12] on div "Hi HuedLife Pvt ltd keyboard_arrow_down" at bounding box center [518, 9] width 57 height 12
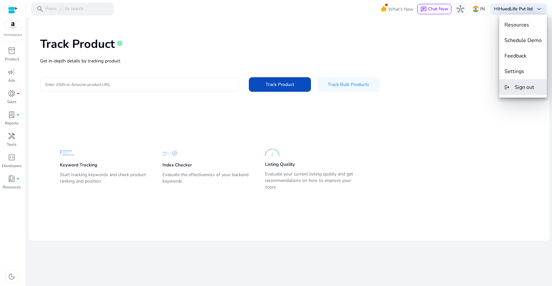
click at [519, 85] on span "Sign out" at bounding box center [524, 87] width 19 height 7
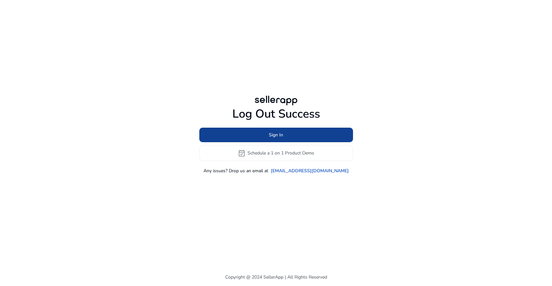
click at [297, 136] on span at bounding box center [276, 135] width 154 height 16
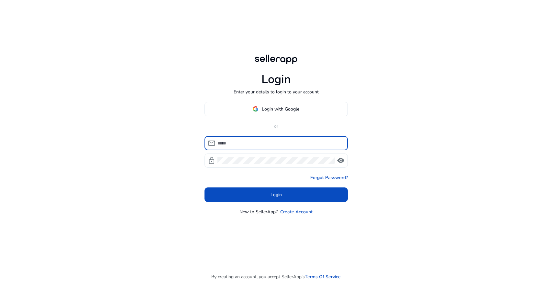
type input "**********"
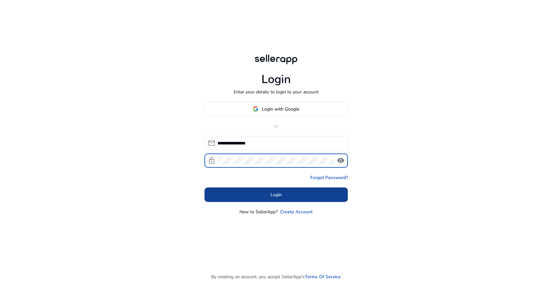
click at [286, 194] on span at bounding box center [276, 195] width 143 height 16
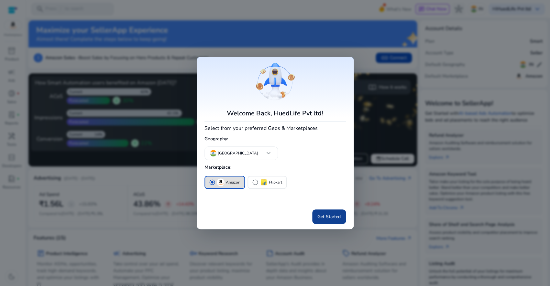
click at [327, 218] on span "Get Started" at bounding box center [329, 217] width 23 height 7
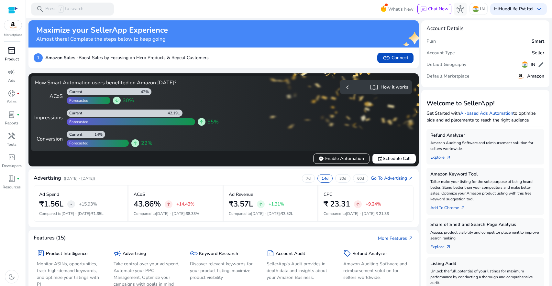
click at [11, 50] on span "inventory_2" at bounding box center [12, 51] width 8 height 8
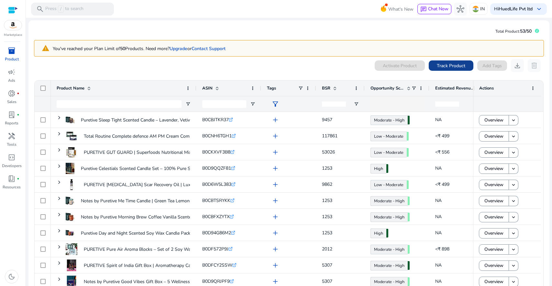
click at [456, 65] on span "Track Product" at bounding box center [451, 65] width 28 height 7
drag, startPoint x: 125, startPoint y: 49, endPoint x: 174, endPoint y: 47, distance: 49.6
click at [174, 47] on p "You've reached your Plan Limit of 50 Products. Need more? Upgrade or Contact Su…" at bounding box center [139, 48] width 173 height 7
click at [457, 65] on span "Track Product" at bounding box center [451, 65] width 28 height 7
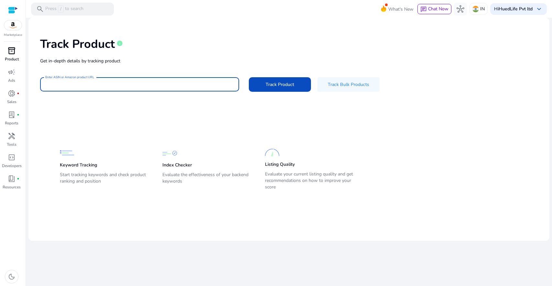
click at [194, 84] on input "Enter ASIN or Amazon product URL" at bounding box center [139, 84] width 189 height 7
paste input "**********"
type input "**********"
click at [298, 83] on span at bounding box center [280, 85] width 62 height 16
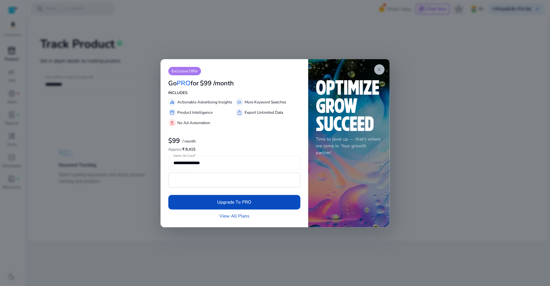
click at [382, 65] on app-icon "close" at bounding box center [379, 69] width 10 height 10
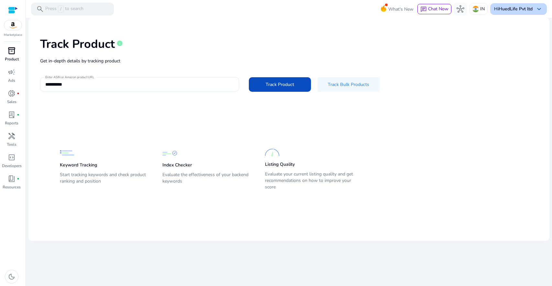
click at [516, 8] on b "HuedLife Pvt ltd" at bounding box center [516, 9] width 34 height 6
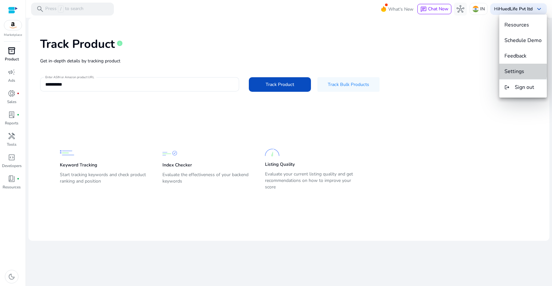
click at [517, 71] on span "Settings" at bounding box center [515, 71] width 20 height 7
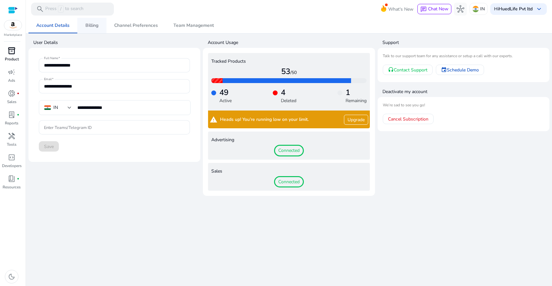
click at [85, 24] on span "Billing" at bounding box center [91, 25] width 13 height 5
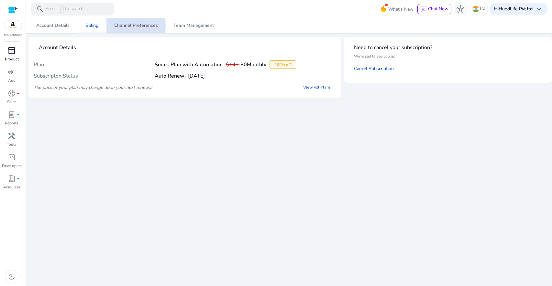
click at [134, 26] on span "Channel Preferences" at bounding box center [136, 25] width 44 height 5
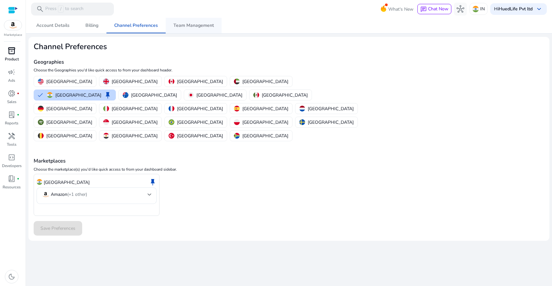
click at [203, 28] on span "Team Management" at bounding box center [193, 25] width 40 height 5
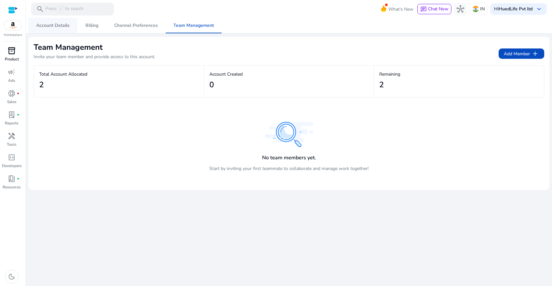
click at [49, 24] on span "Account Details" at bounding box center [52, 25] width 33 height 5
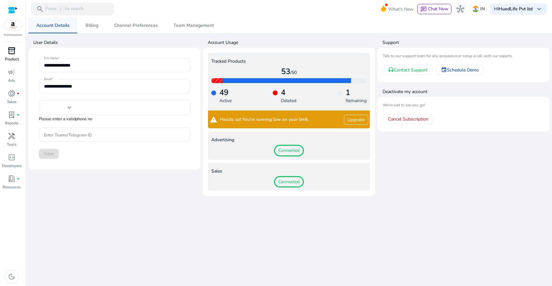
type input "**********"
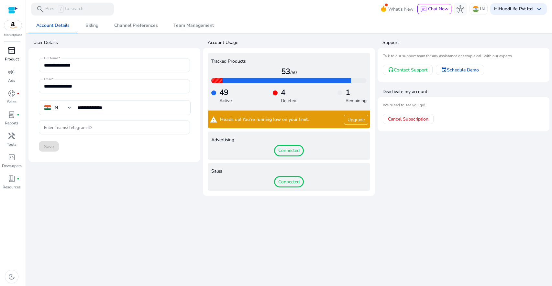
click at [146, 169] on app-user-information "**********" at bounding box center [114, 116] width 172 height 159
click at [276, 37] on app-account-usages "Account Usage Tracked Products 53 /50 49 Active 4 Deleted 1 Remaining warning H…" at bounding box center [289, 116] width 172 height 159
click at [94, 24] on span "Billing" at bounding box center [91, 25] width 13 height 5
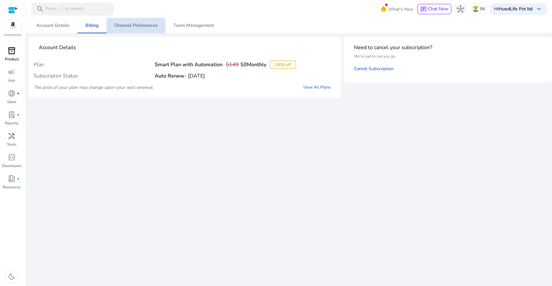
click at [128, 26] on span "Channel Preferences" at bounding box center [136, 25] width 44 height 5
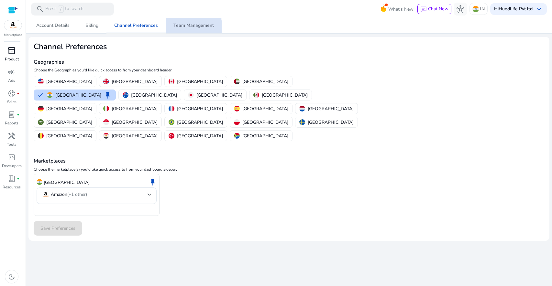
click at [186, 29] on span "Team Management" at bounding box center [193, 26] width 40 height 16
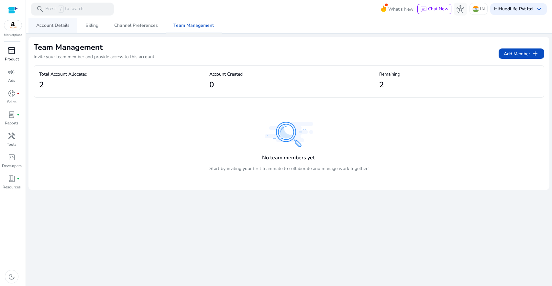
click at [57, 24] on span "Account Details" at bounding box center [52, 25] width 33 height 5
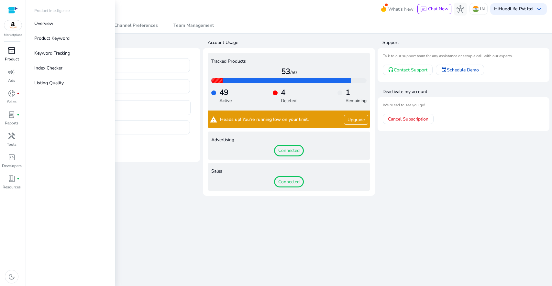
click at [9, 52] on span "inventory_2" at bounding box center [12, 51] width 8 height 8
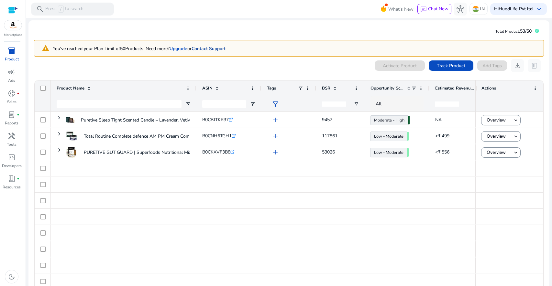
click at [216, 47] on link "Contact Support" at bounding box center [209, 49] width 34 height 6
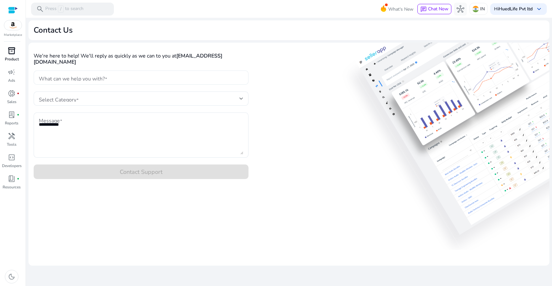
click at [136, 75] on div at bounding box center [141, 78] width 205 height 14
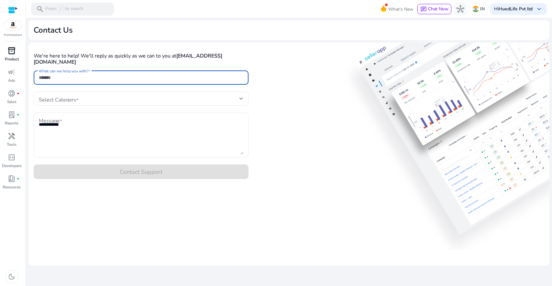
click at [100, 74] on input "What can we help you with?" at bounding box center [141, 77] width 205 height 7
click at [106, 96] on div at bounding box center [141, 99] width 205 height 14
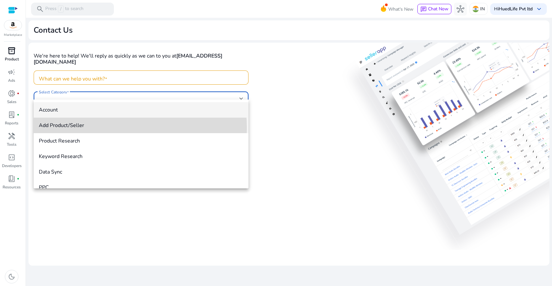
click at [92, 128] on span "Add Product/Seller" at bounding box center [141, 125] width 205 height 7
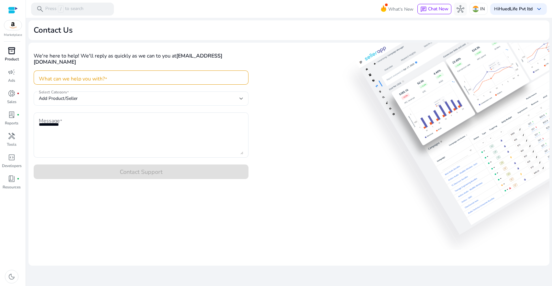
click at [102, 92] on div "Add Product/Seller" at bounding box center [141, 99] width 205 height 14
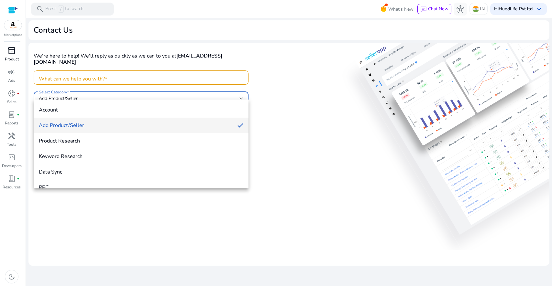
click at [275, 72] on div at bounding box center [276, 143] width 552 height 286
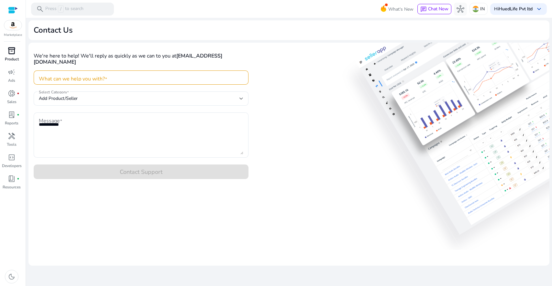
click at [11, 53] on span "inventory_2" at bounding box center [12, 51] width 8 height 8
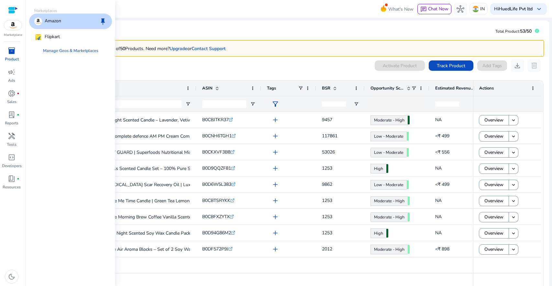
click at [14, 23] on img at bounding box center [12, 25] width 17 height 10
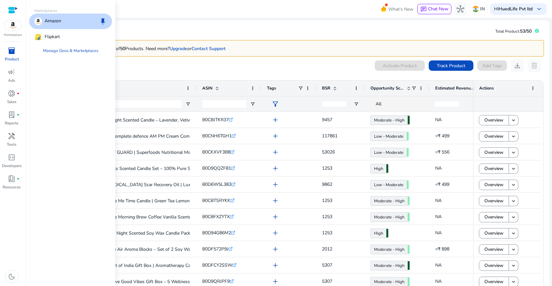
click at [14, 23] on img at bounding box center [12, 25] width 17 height 10
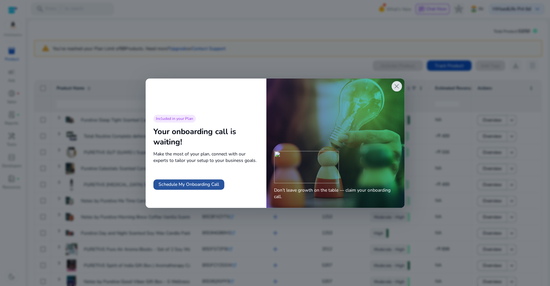
click at [195, 183] on span "Schedule My Onboarding Call" at bounding box center [189, 184] width 61 height 7
